Goal: Information Seeking & Learning: Understand process/instructions

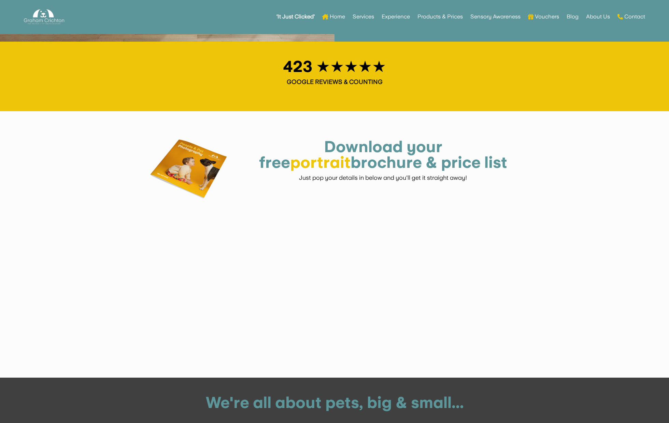
scroll to position [1271, 0]
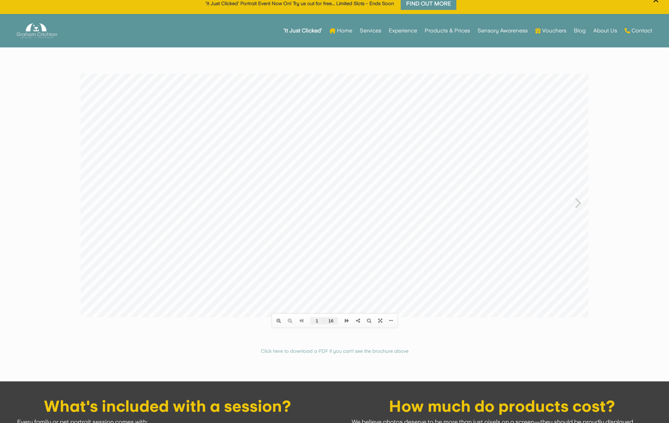
scroll to position [8, 0]
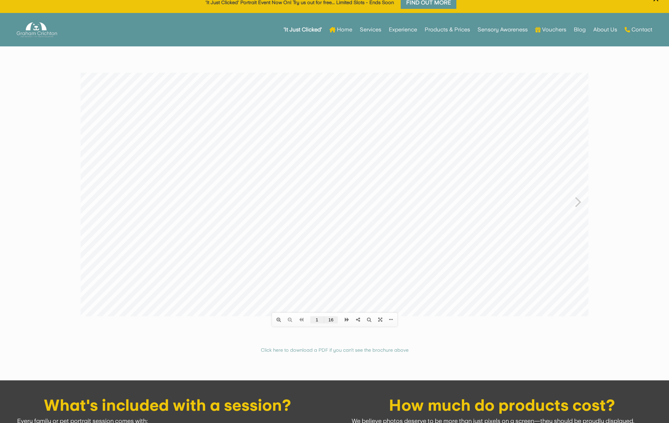
click at [579, 205] on icon at bounding box center [578, 202] width 6 height 18
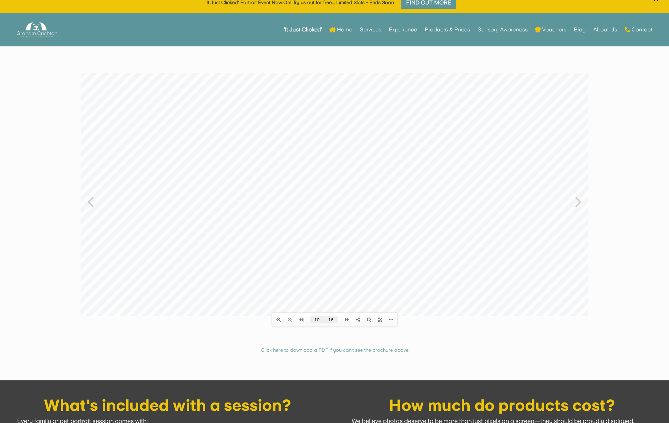
click at [579, 205] on icon at bounding box center [578, 202] width 6 height 18
type input "16"
